Goal: Check status: Check status

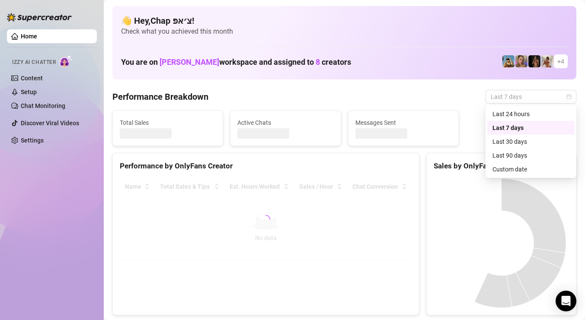
click at [509, 99] on span "Last 7 days" at bounding box center [531, 96] width 80 height 13
click at [509, 169] on div "Custom date" at bounding box center [531, 170] width 77 height 10
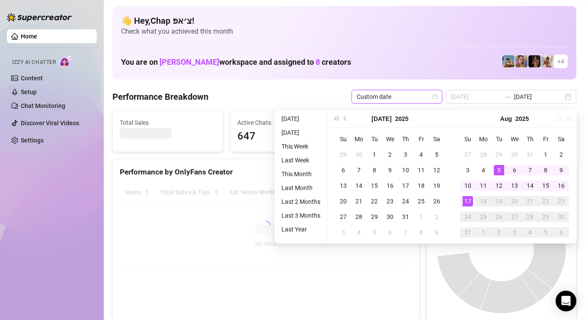
click at [467, 204] on div "17" at bounding box center [468, 201] width 10 height 10
type input "[DATE]"
click at [467, 204] on div "17" at bounding box center [468, 201] width 10 height 10
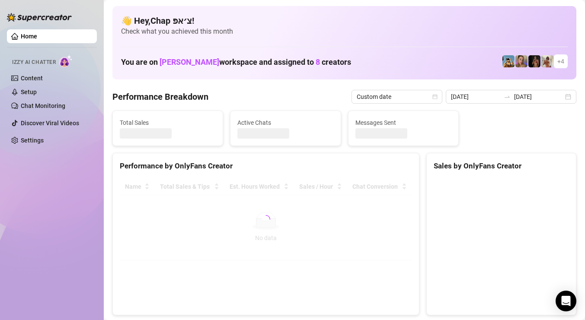
type input "[DATE]"
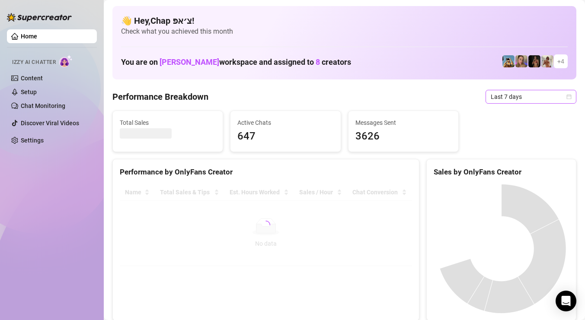
click at [506, 101] on span "Last 7 days" at bounding box center [531, 96] width 80 height 13
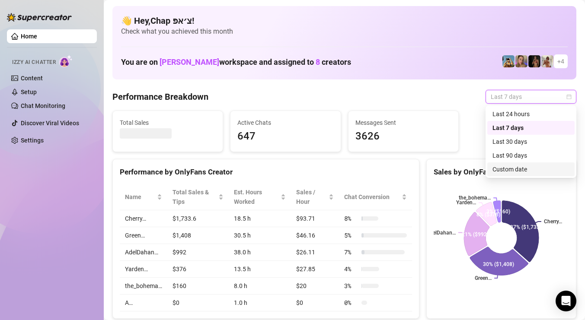
click at [503, 175] on div "Custom date" at bounding box center [530, 170] width 87 height 14
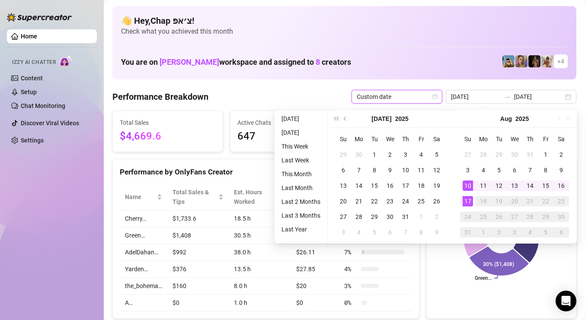
type input "[DATE]"
click at [465, 202] on div "17" at bounding box center [468, 201] width 10 height 10
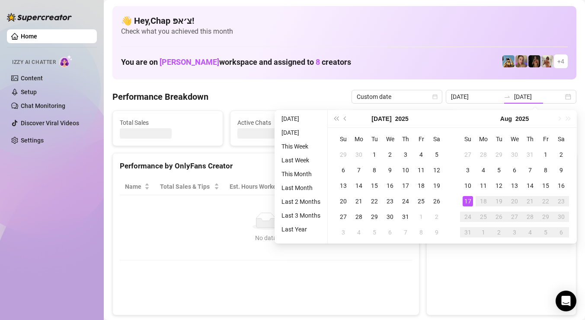
type input "[DATE]"
